Goal: Check status: Check status

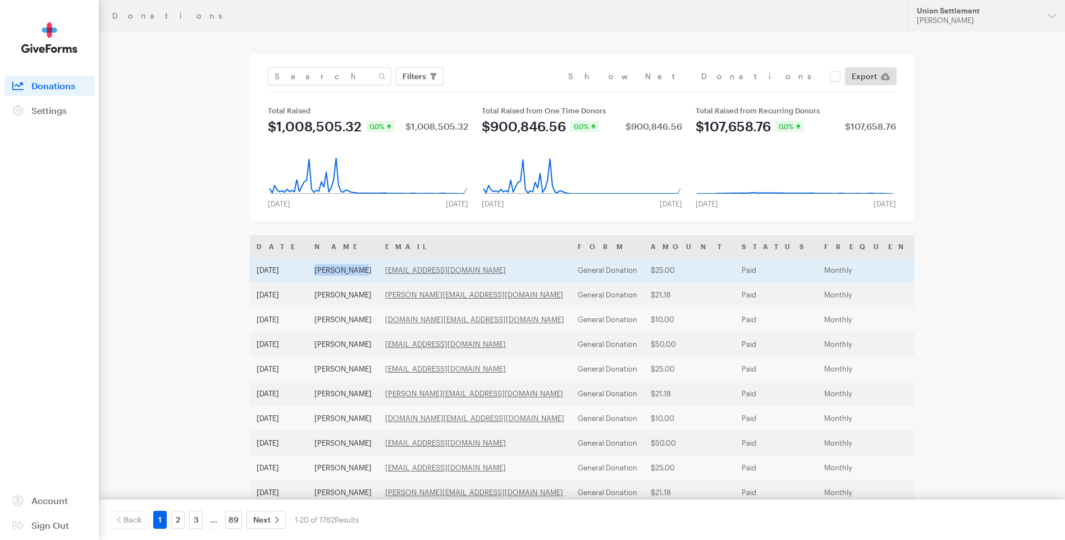
drag, startPoint x: 363, startPoint y: 268, endPoint x: 318, endPoint y: 271, distance: 45.5
click at [318, 271] on td "[PERSON_NAME]" at bounding box center [343, 270] width 71 height 25
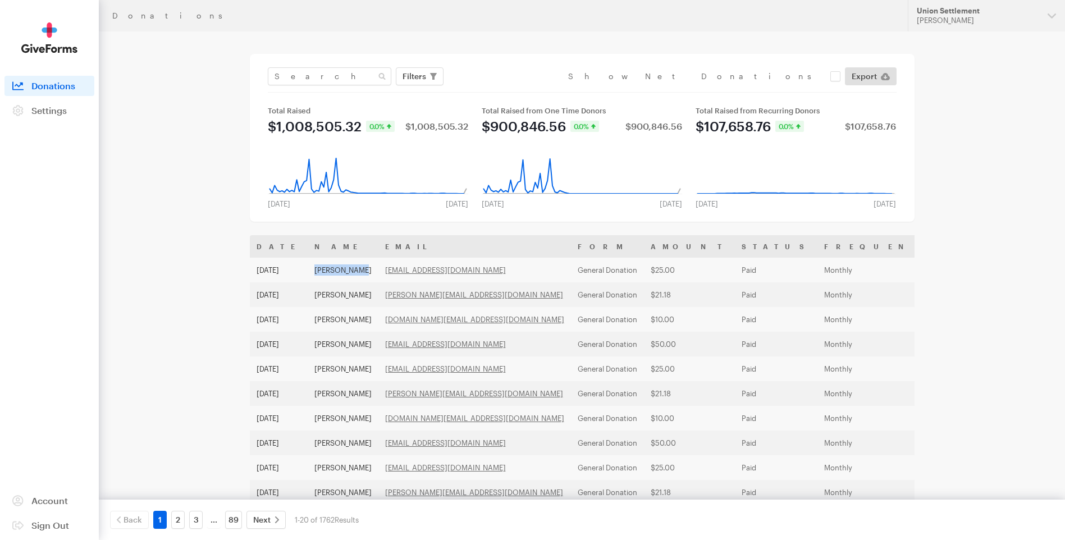
copy td "[PERSON_NAME]"
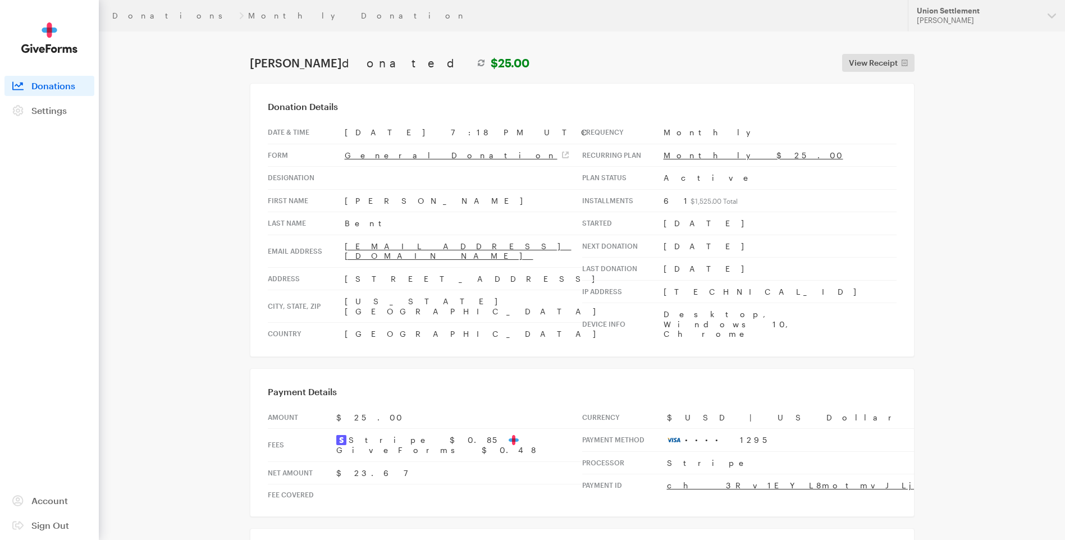
click at [56, 84] on span "Donations" at bounding box center [53, 85] width 44 height 11
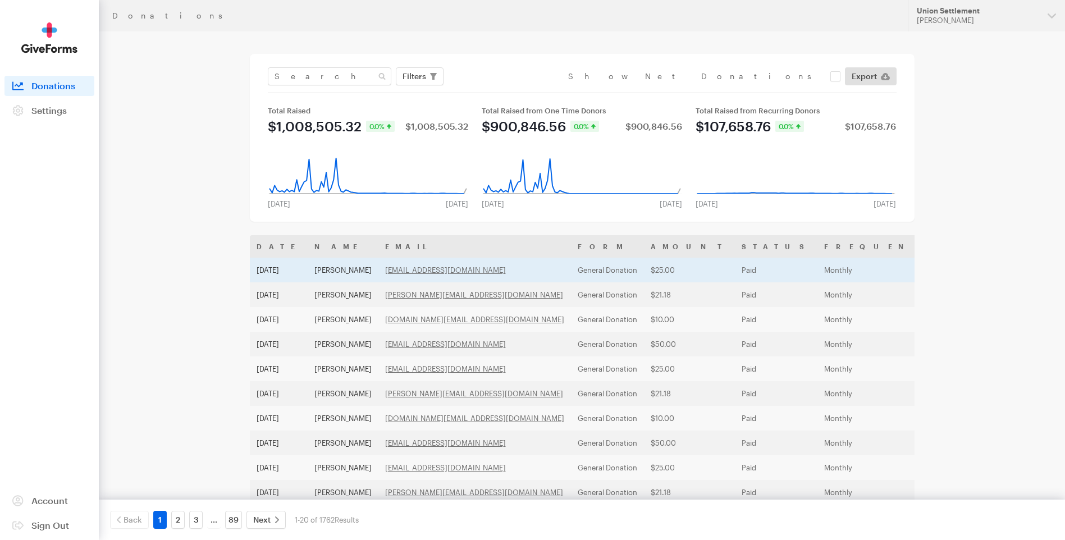
click at [347, 270] on td "[PERSON_NAME]" at bounding box center [343, 270] width 71 height 25
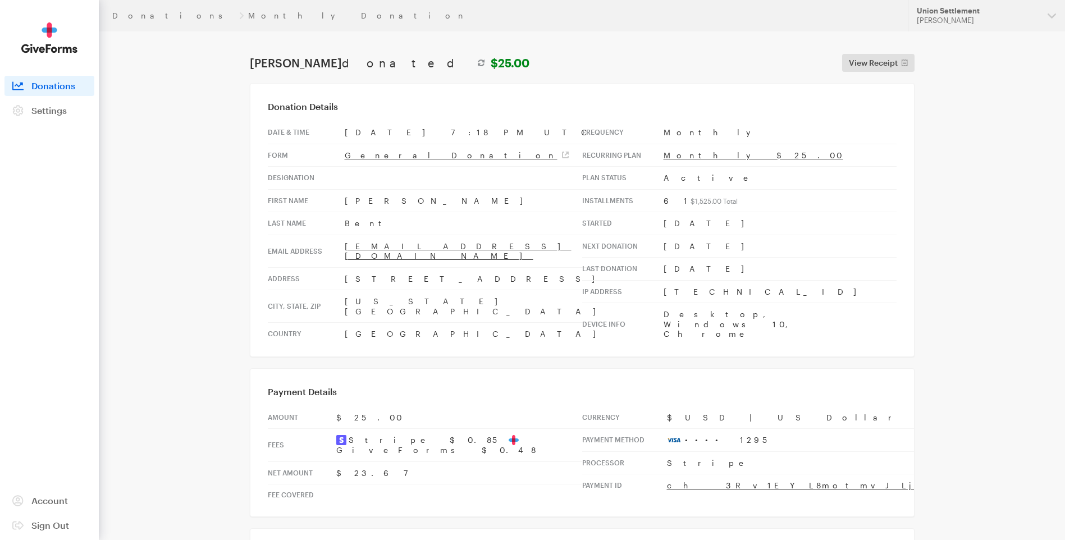
drag, startPoint x: 311, startPoint y: 66, endPoint x: 247, endPoint y: 65, distance: 63.5
click at [248, 65] on div "[PERSON_NAME] donated $25.00" at bounding box center [390, 62] width 284 height 13
copy h1 "[PERSON_NAME]"
drag, startPoint x: 302, startPoint y: 84, endPoint x: 311, endPoint y: 75, distance: 12.7
click at [302, 84] on div "Donation Details Date & time [DATE] 7:18 PM UTC Form General Donation Designati…" at bounding box center [582, 220] width 665 height 274
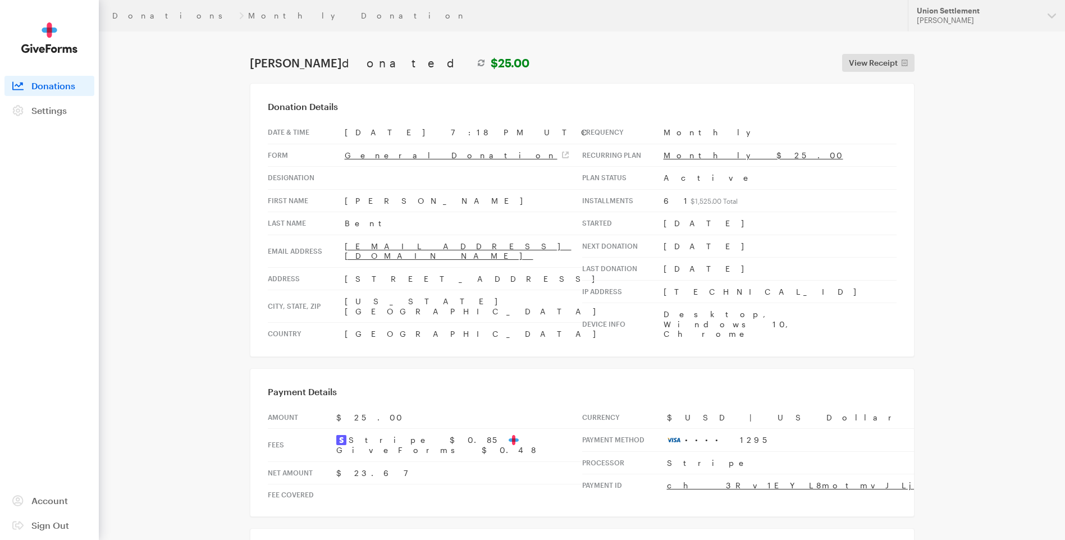
drag, startPoint x: 309, startPoint y: 63, endPoint x: 246, endPoint y: 64, distance: 63.5
click at [246, 64] on main "Donations Monthly Donation [PERSON_NAME] donated $25.00 View Receipt Edit Recur…" at bounding box center [533, 372] width 809 height 683
copy h1 "[PERSON_NAME]"
